Goal: Task Accomplishment & Management: Manage account settings

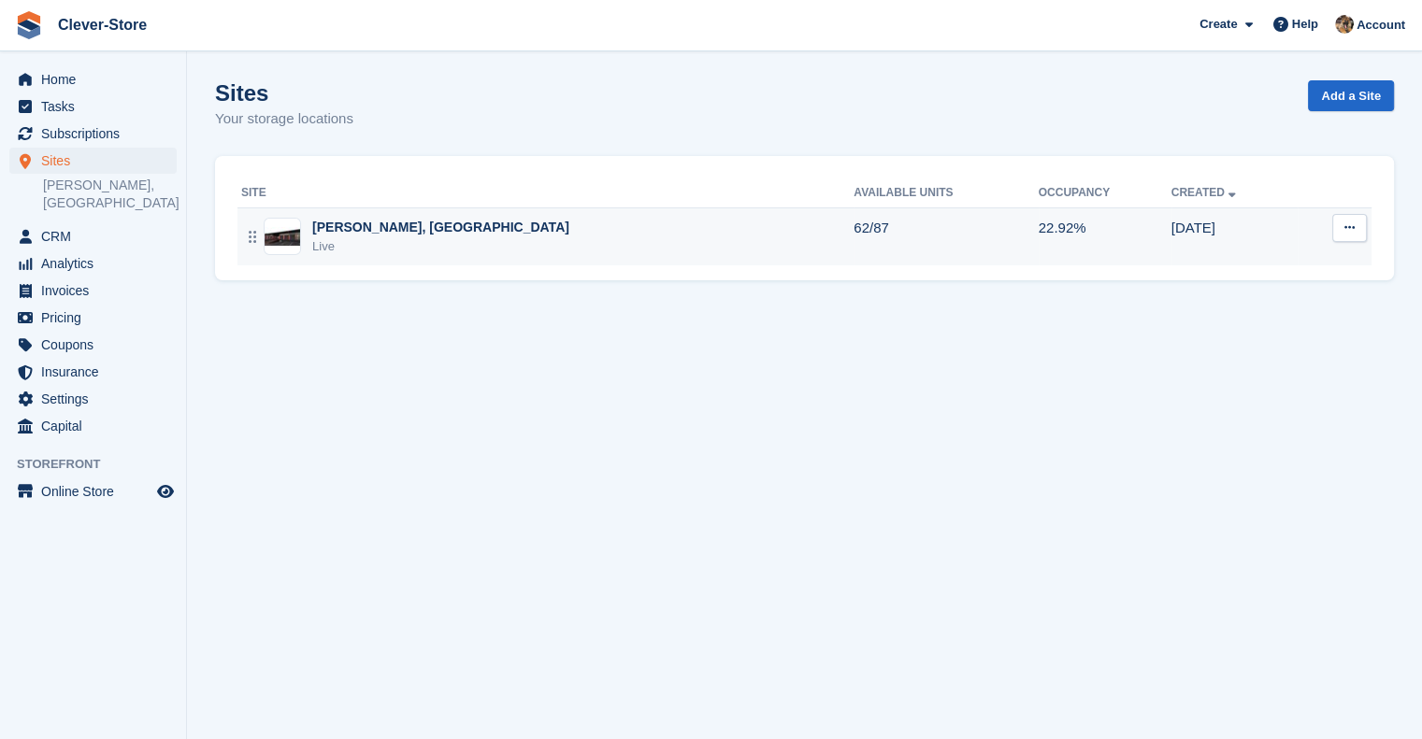
click at [354, 232] on div "[PERSON_NAME], [GEOGRAPHIC_DATA]" at bounding box center [440, 228] width 257 height 20
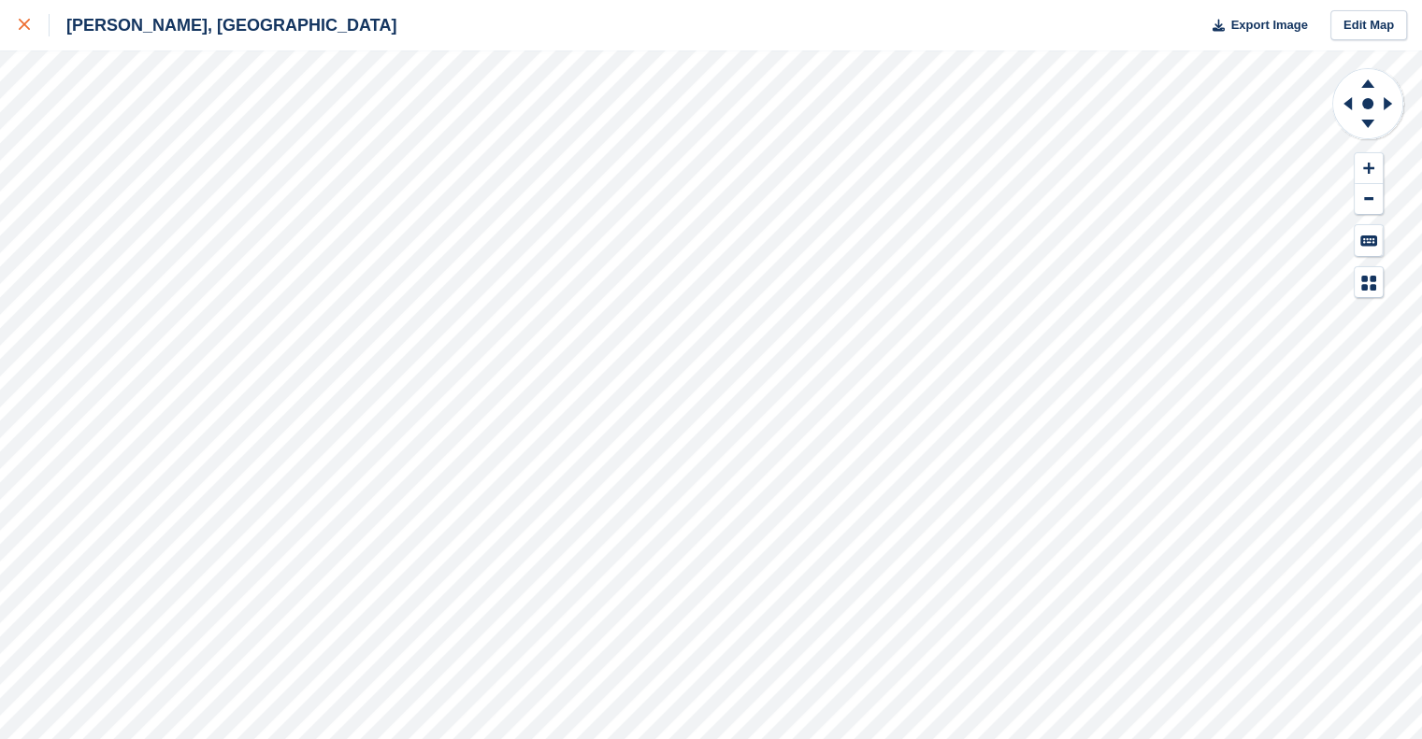
click at [21, 33] on div at bounding box center [34, 25] width 31 height 22
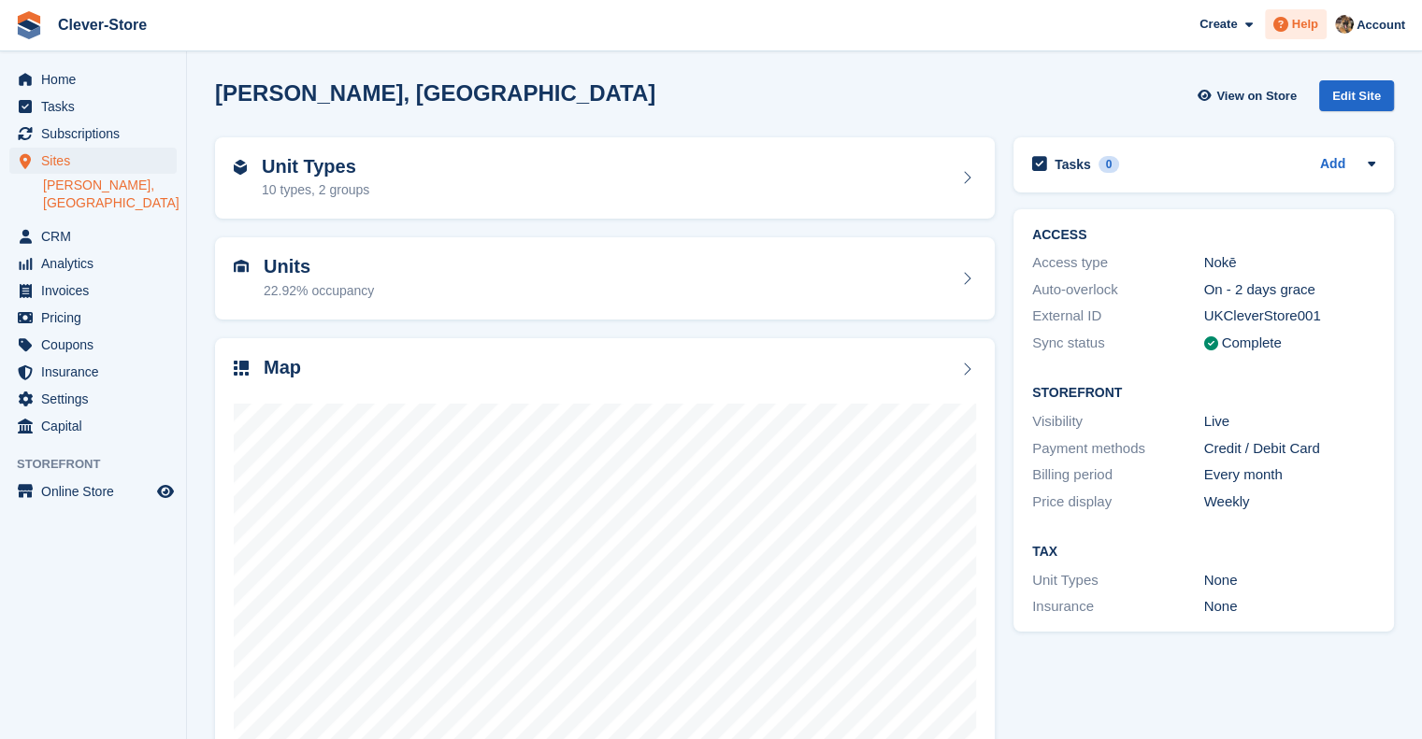
click at [1304, 29] on span "Help" at bounding box center [1305, 24] width 26 height 19
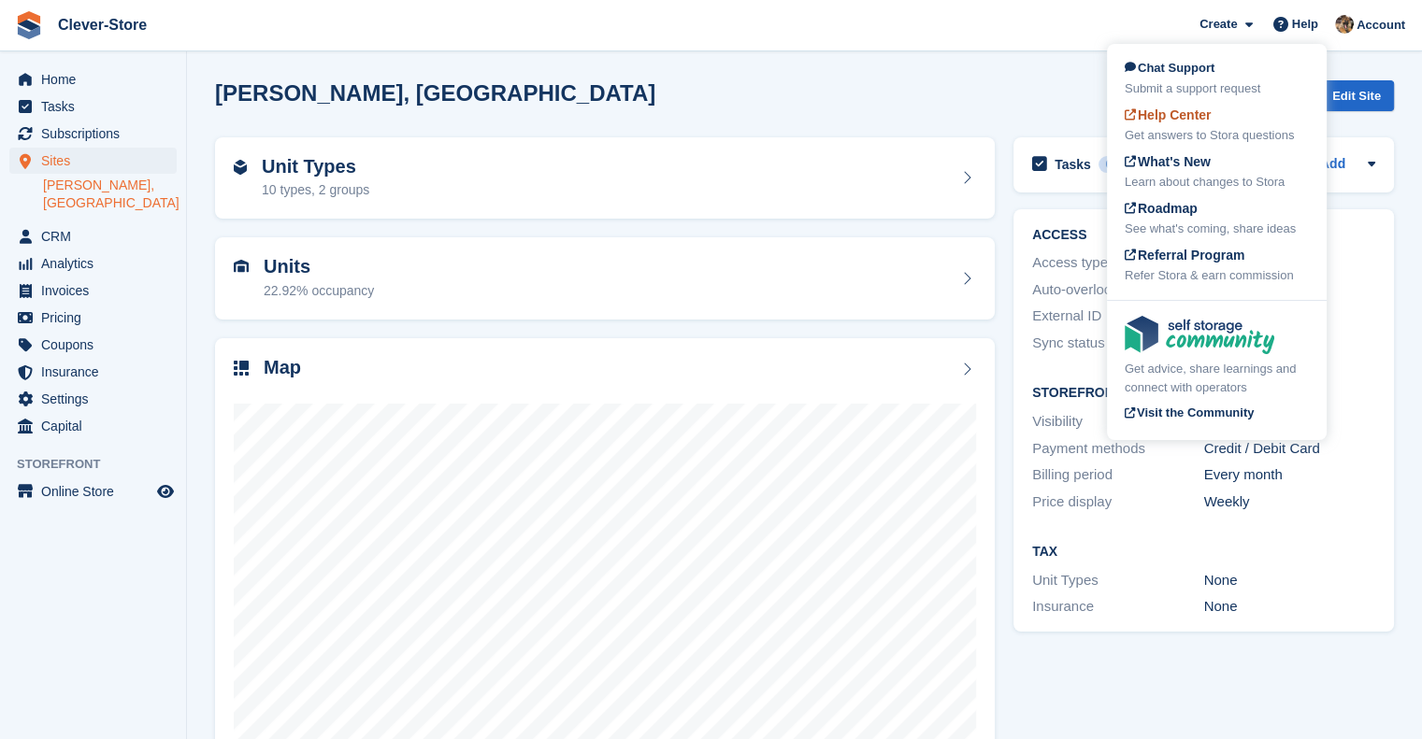
click at [1184, 128] on div "Get answers to Stora questions" at bounding box center [1217, 135] width 184 height 19
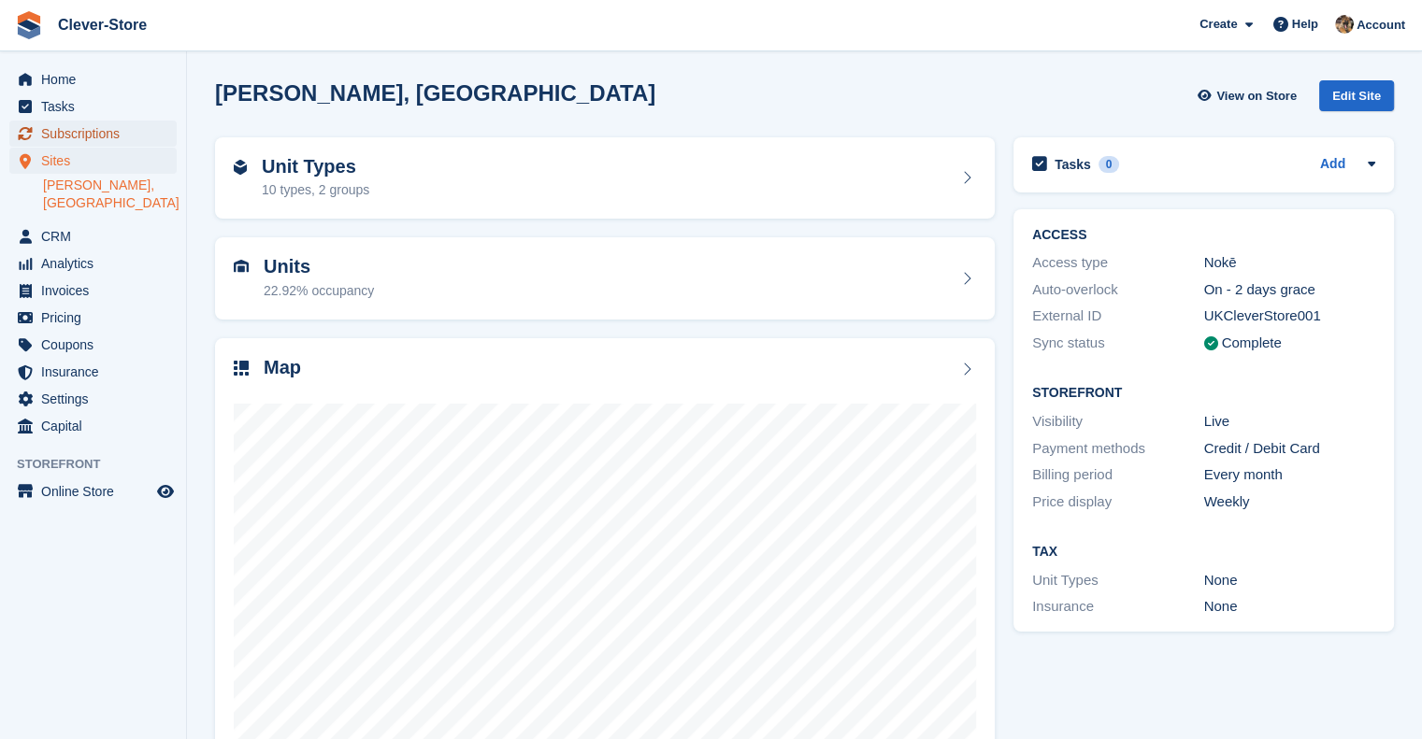
click at [93, 136] on span "Subscriptions" at bounding box center [97, 134] width 112 height 26
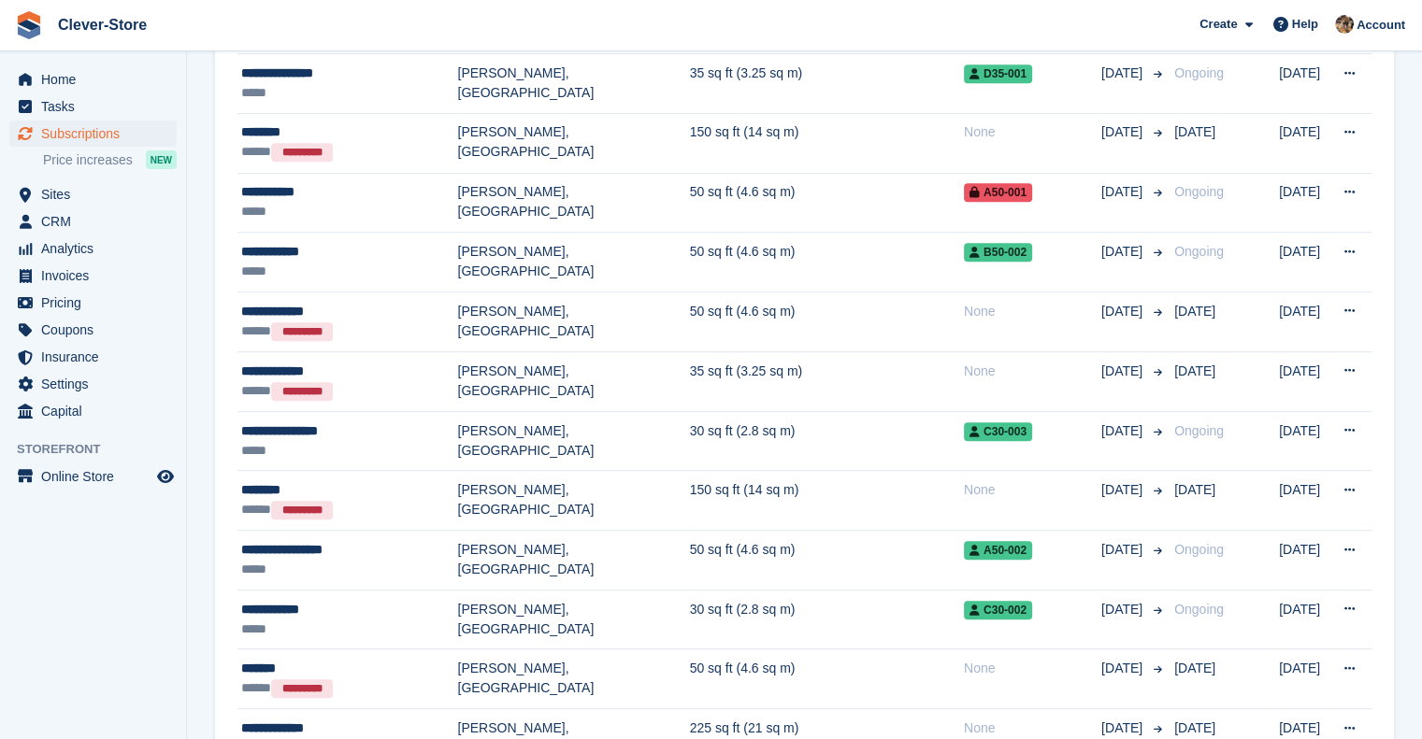
scroll to position [976, 0]
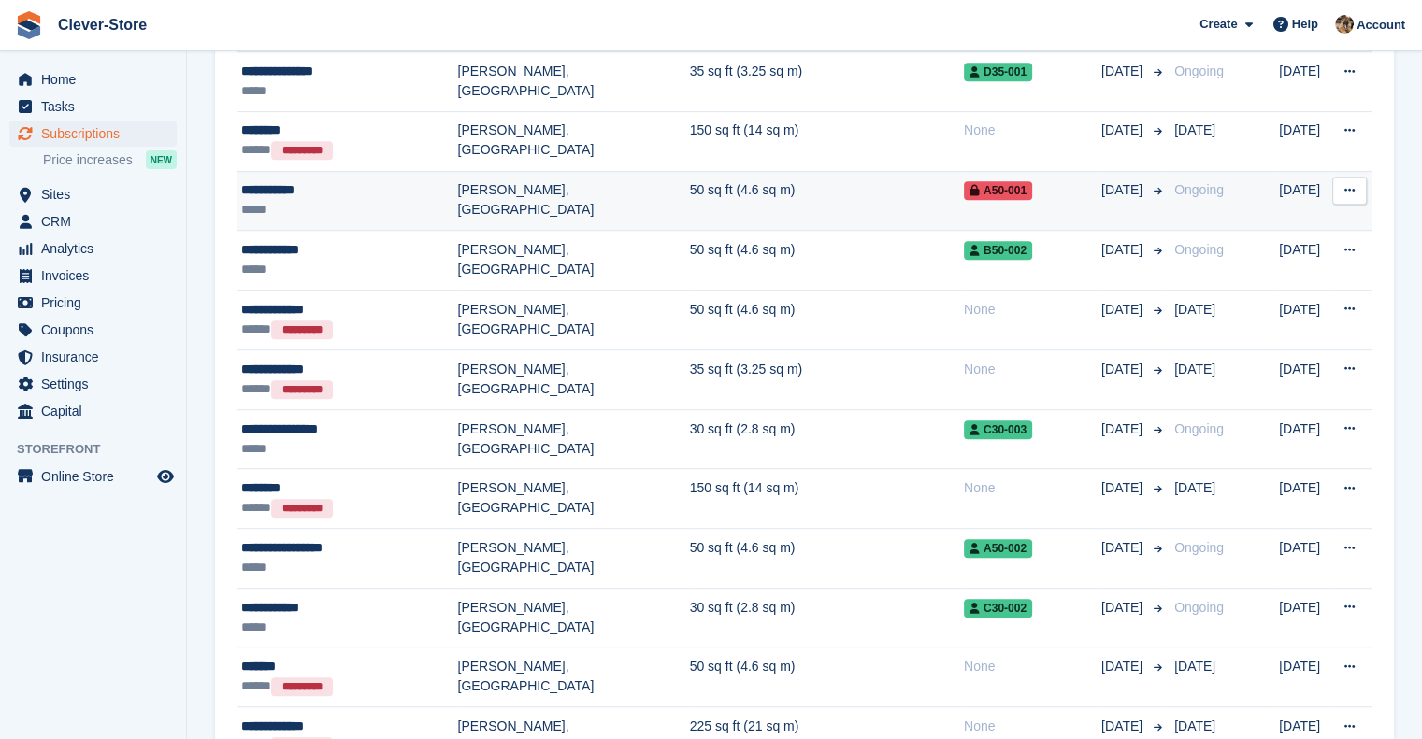
click at [293, 184] on div "**********" at bounding box center [349, 190] width 216 height 20
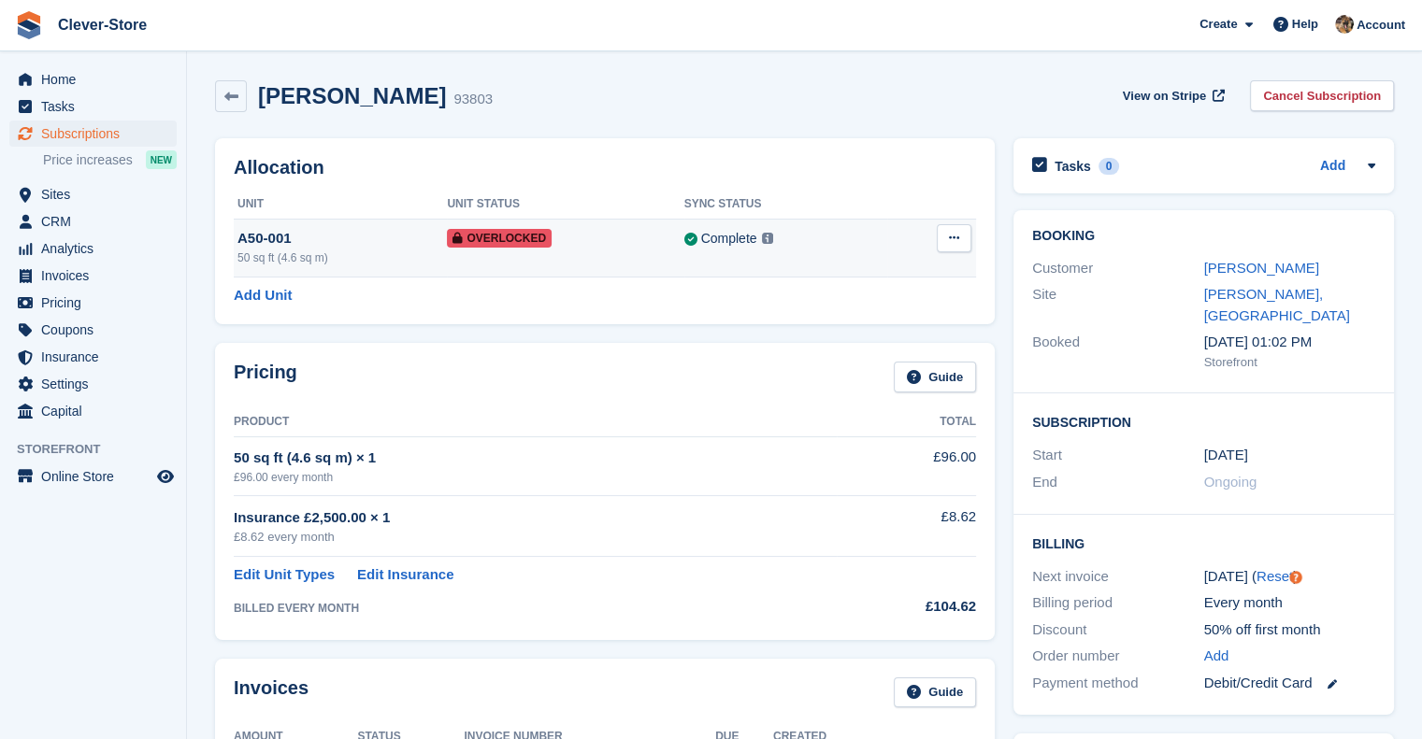
click at [954, 237] on icon at bounding box center [954, 238] width 10 height 12
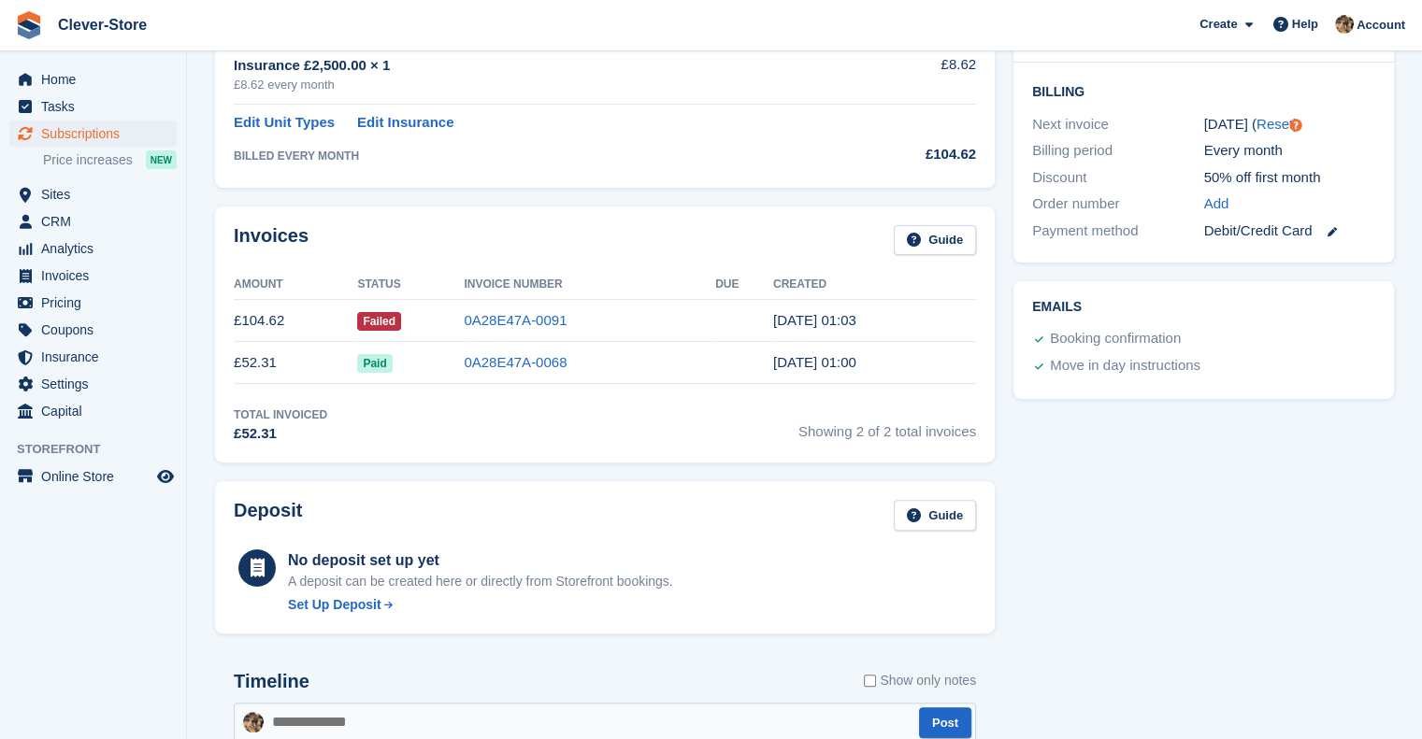
scroll to position [451, 0]
click at [514, 323] on link "0A28E47A-0091" at bounding box center [515, 322] width 103 height 16
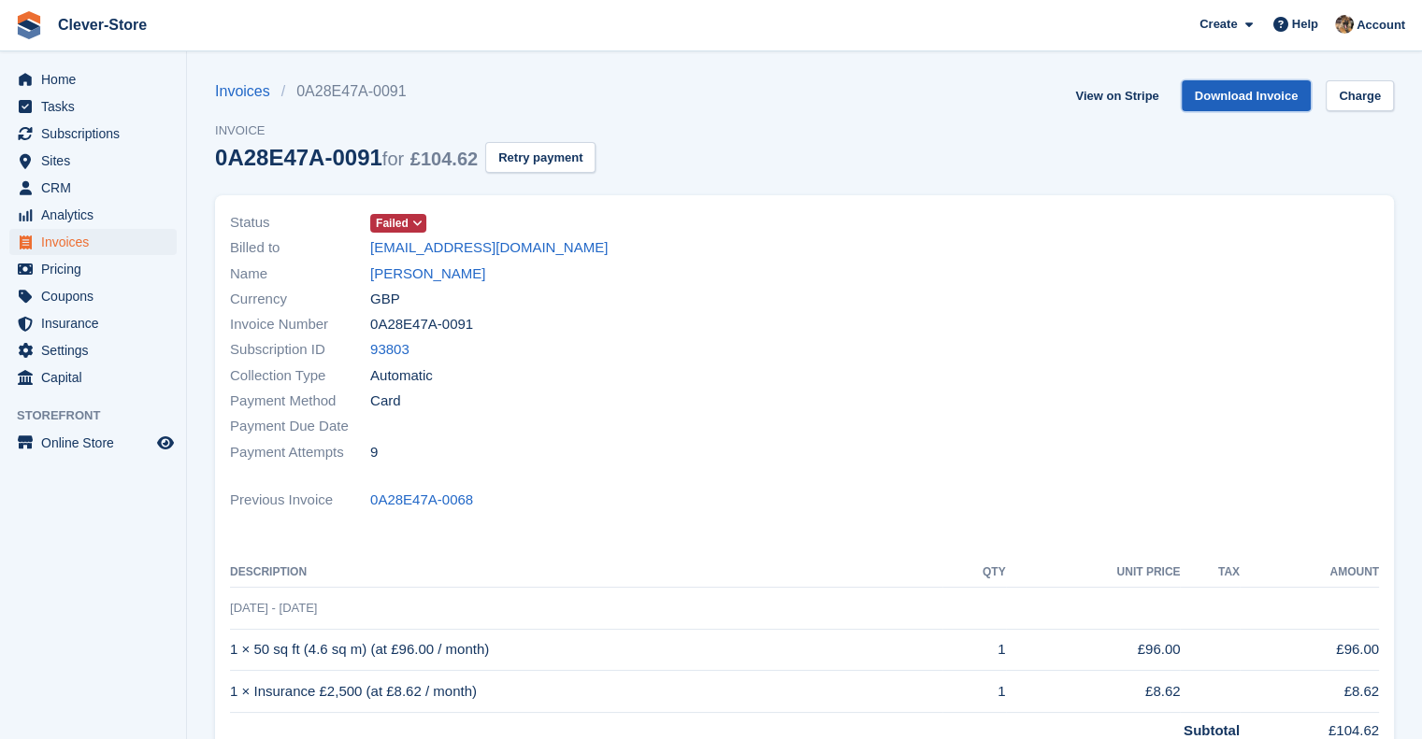
click at [1266, 102] on link "Download Invoice" at bounding box center [1247, 95] width 130 height 31
click at [413, 222] on icon at bounding box center [417, 223] width 10 height 11
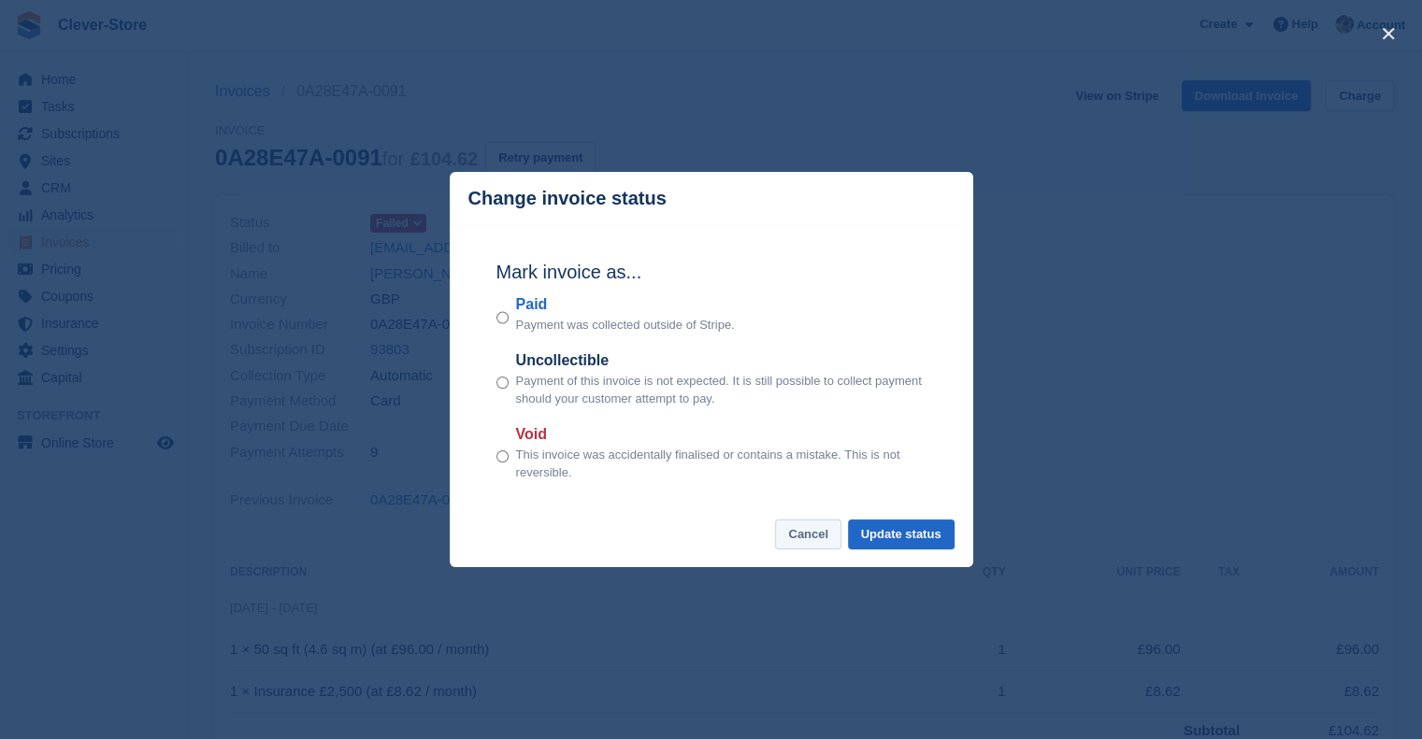
click at [807, 542] on button "Cancel" at bounding box center [808, 535] width 66 height 31
